Goal: Task Accomplishment & Management: Complete application form

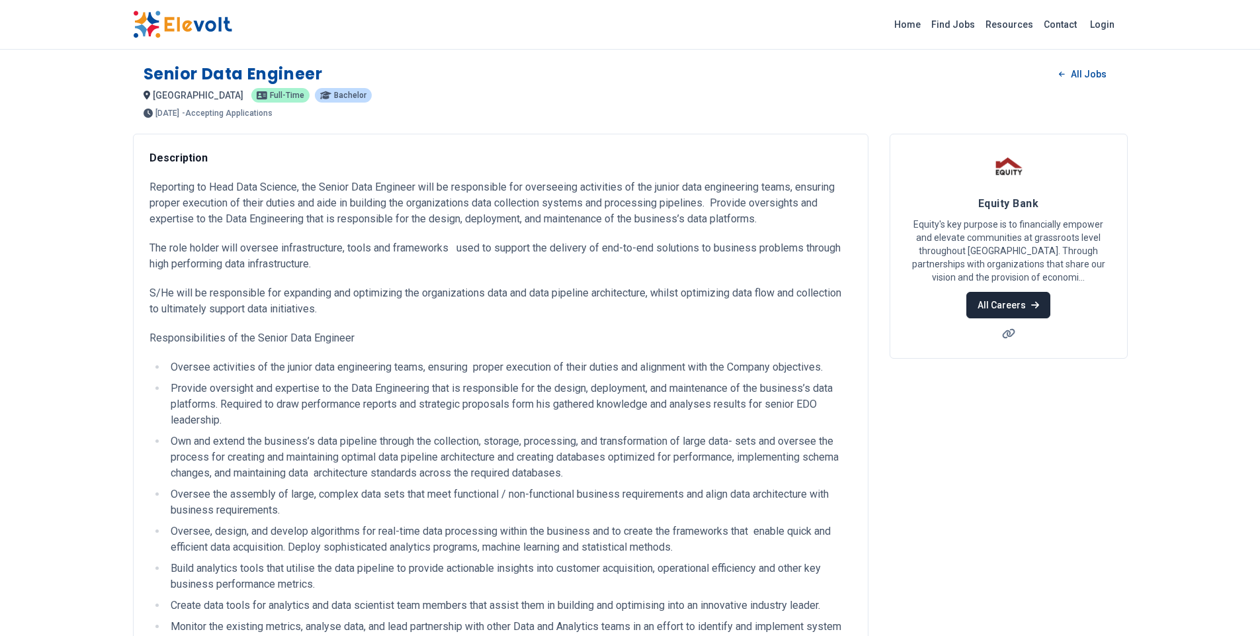
click at [1017, 298] on link "All Careers" at bounding box center [1008, 305] width 84 height 26
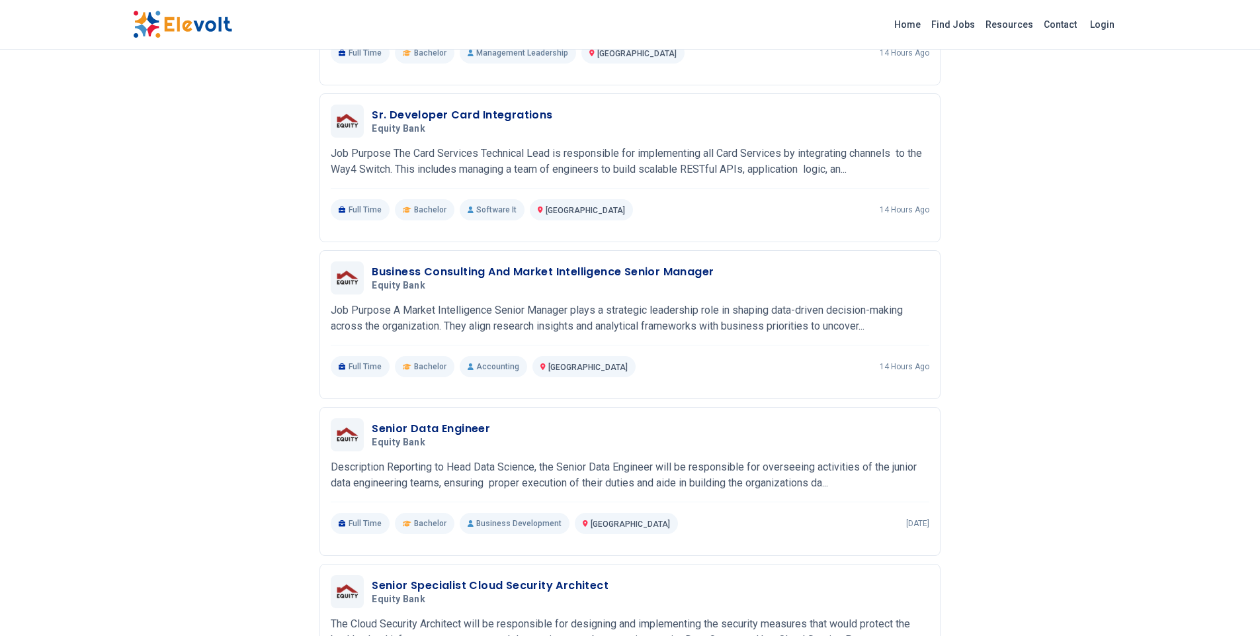
scroll to position [761, 0]
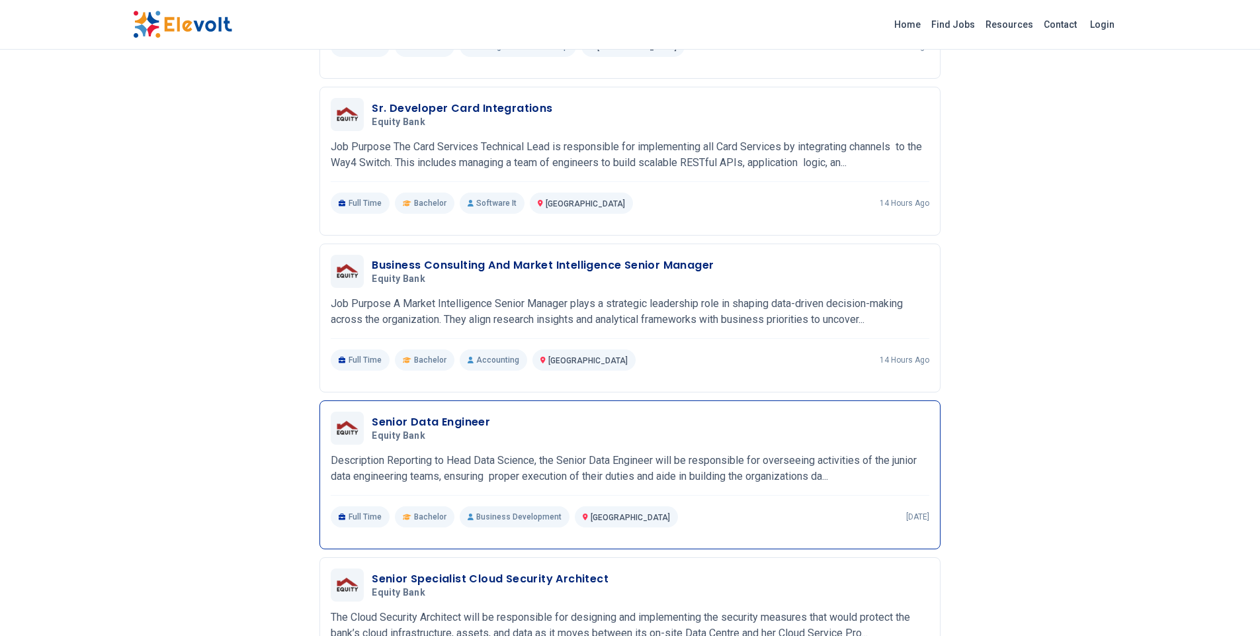
click at [420, 431] on span "Equity Bank" at bounding box center [399, 436] width 54 height 12
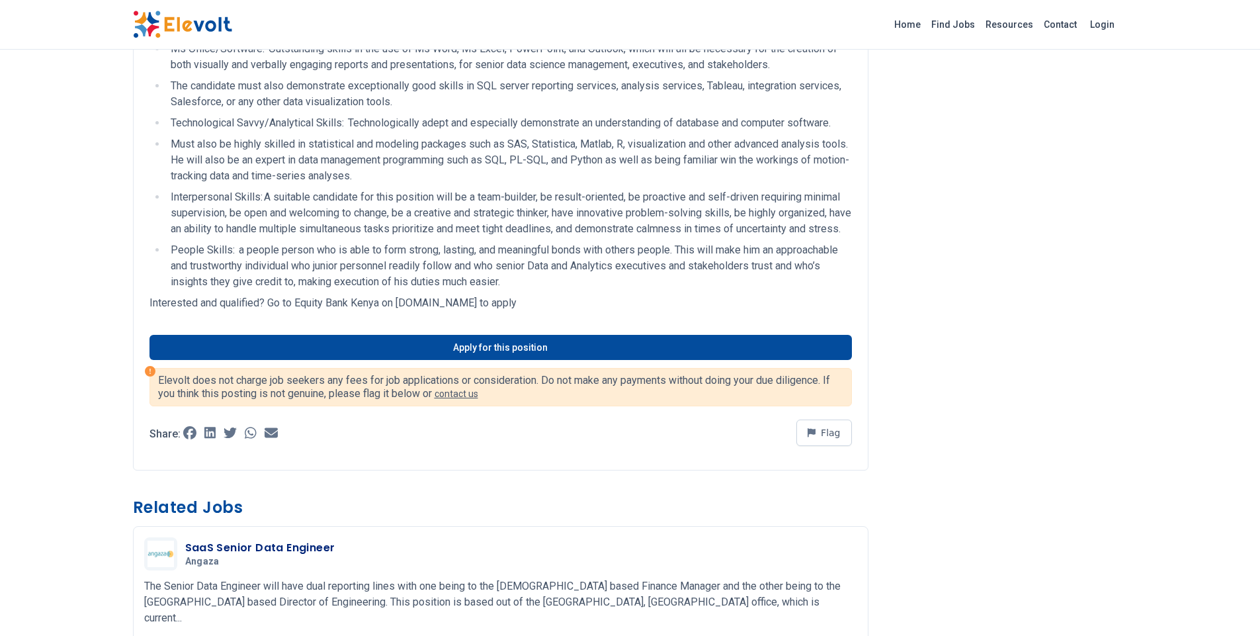
scroll to position [1092, 0]
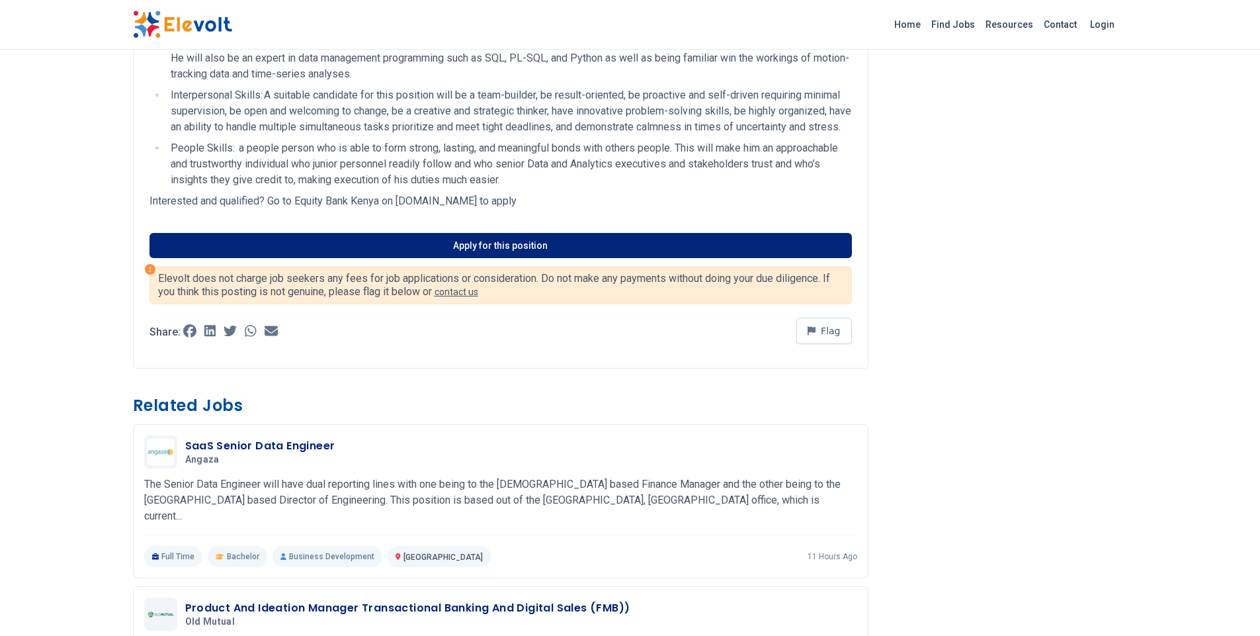
click at [562, 258] on link "Apply for this position" at bounding box center [500, 245] width 702 height 25
